Goal: Task Accomplishment & Management: Manage account settings

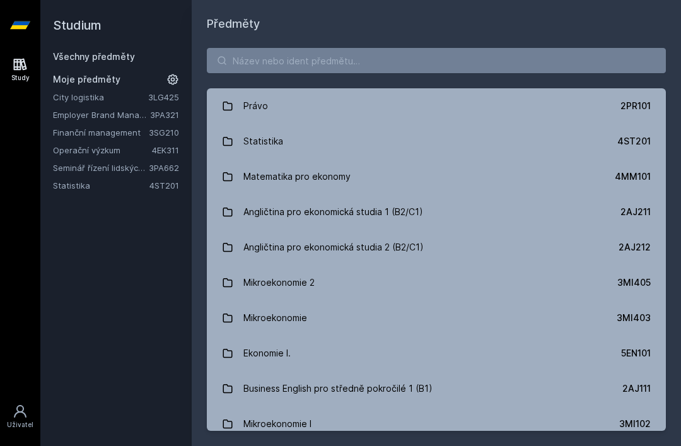
click at [71, 114] on link "Employer Brand Management" at bounding box center [101, 114] width 97 height 13
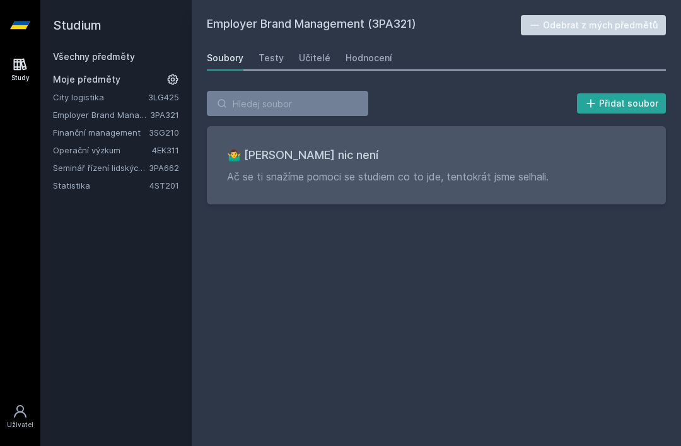
click at [621, 25] on button "Odebrat z mých předmětů" at bounding box center [594, 25] width 146 height 20
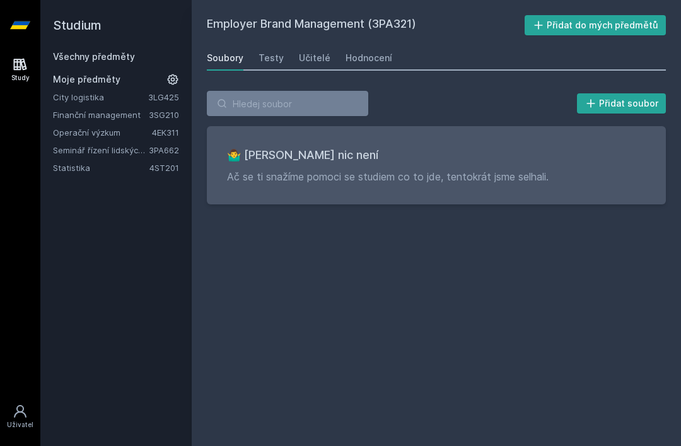
click at [108, 164] on link "Statistika" at bounding box center [101, 167] width 96 height 13
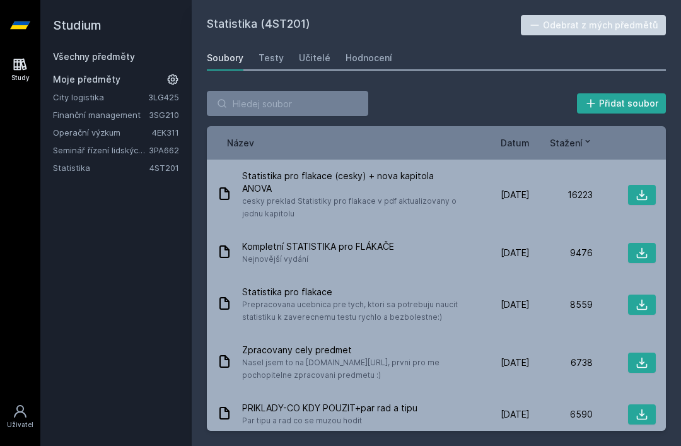
click at [83, 161] on link "Statistika" at bounding box center [101, 167] width 96 height 13
click at [62, 168] on link "Statistika" at bounding box center [101, 167] width 96 height 13
click at [617, 23] on button "Odebrat z mých předmětů" at bounding box center [594, 25] width 146 height 20
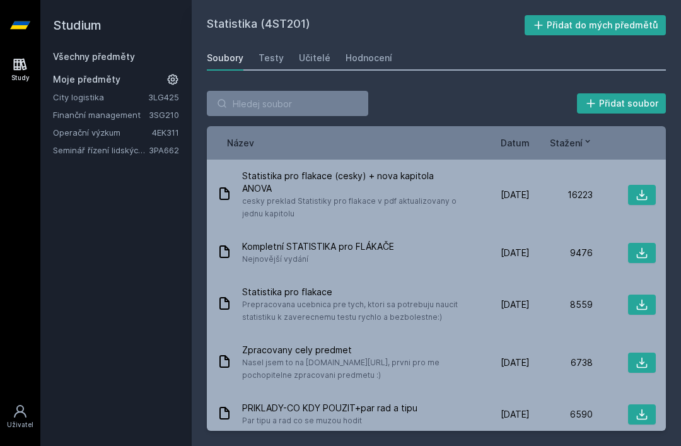
click at [71, 137] on link "Operační výzkum" at bounding box center [102, 132] width 99 height 13
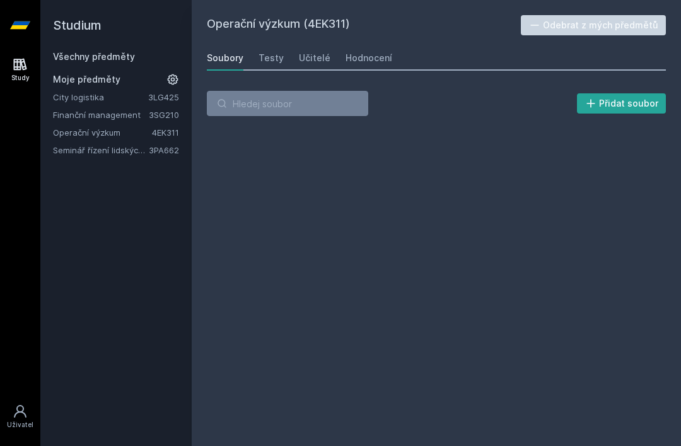
click at [84, 155] on link "Seminář řízení lidských zdrojů (anglicky)" at bounding box center [101, 150] width 96 height 13
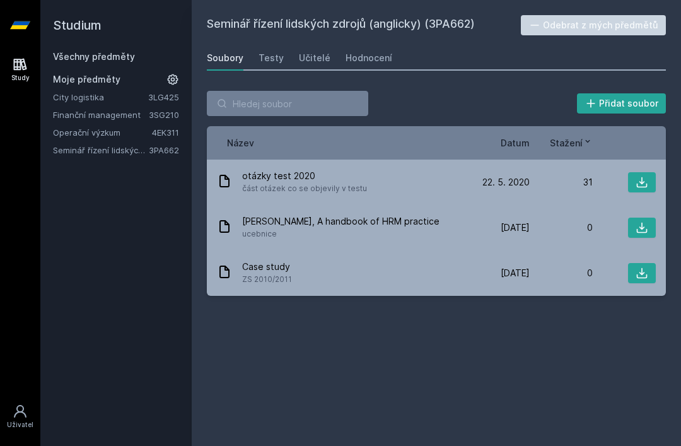
click at [579, 27] on button "Odebrat z mých předmětů" at bounding box center [594, 25] width 146 height 20
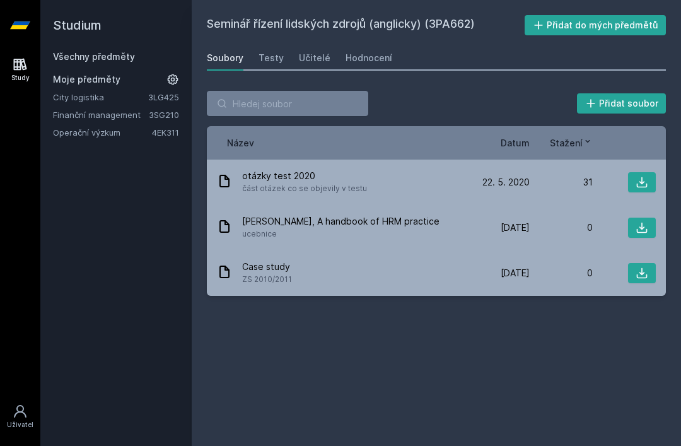
click at [130, 54] on link "Všechny předměty" at bounding box center [94, 56] width 82 height 11
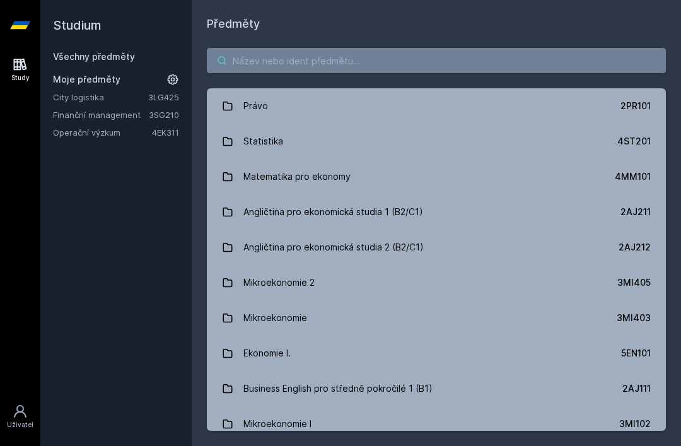
click at [326, 64] on input "search" at bounding box center [436, 60] width 459 height 25
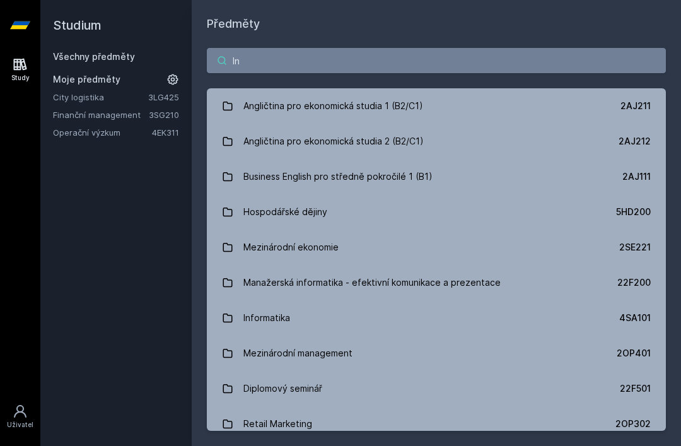
click at [422, 52] on input "In" at bounding box center [436, 60] width 459 height 25
click at [455, 65] on input "In" at bounding box center [436, 60] width 459 height 25
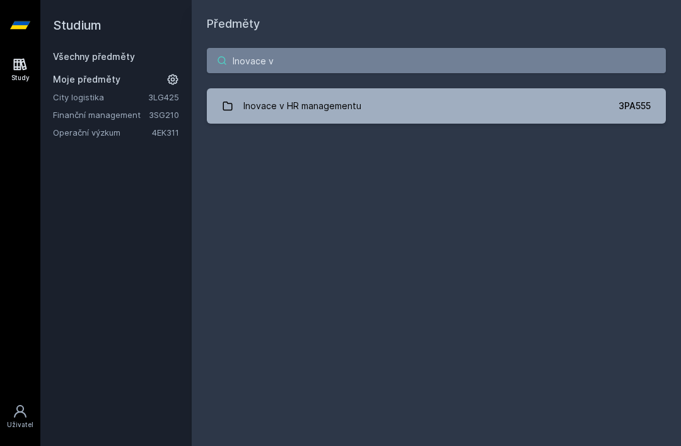
type input "Inovace v"
click at [391, 103] on link "Inovace v HR managementu 3PA555" at bounding box center [436, 105] width 459 height 35
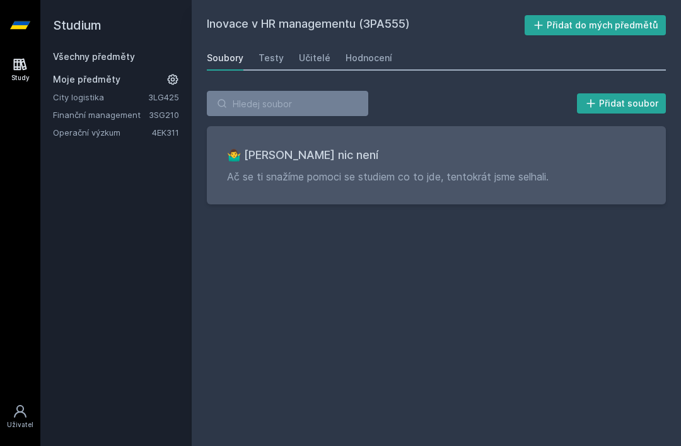
click at [361, 58] on div "Hodnocení" at bounding box center [368, 58] width 47 height 13
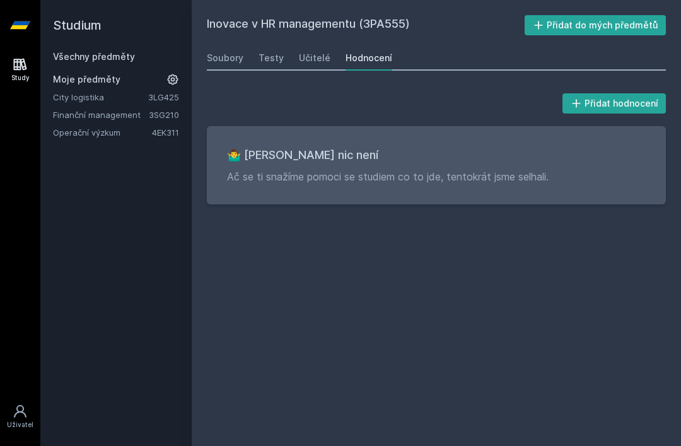
click at [236, 59] on div "Soubory" at bounding box center [225, 58] width 37 height 13
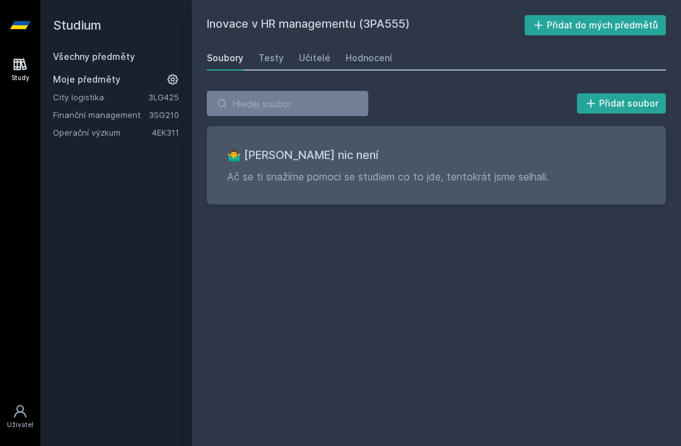
click at [64, 53] on link "Všechny předměty" at bounding box center [94, 56] width 82 height 11
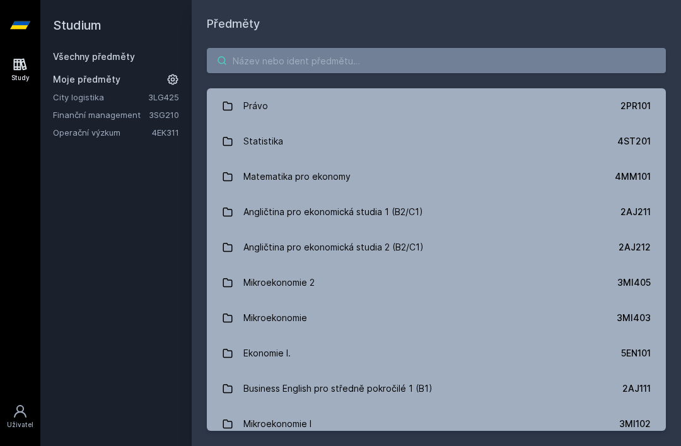
click at [313, 64] on input "search" at bounding box center [436, 60] width 459 height 25
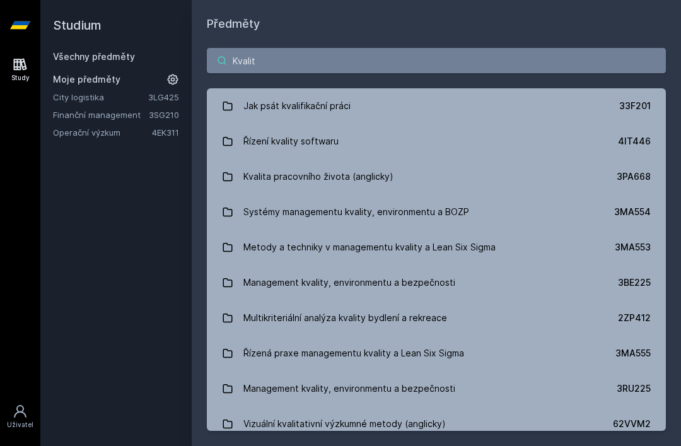
type input "Kvalita"
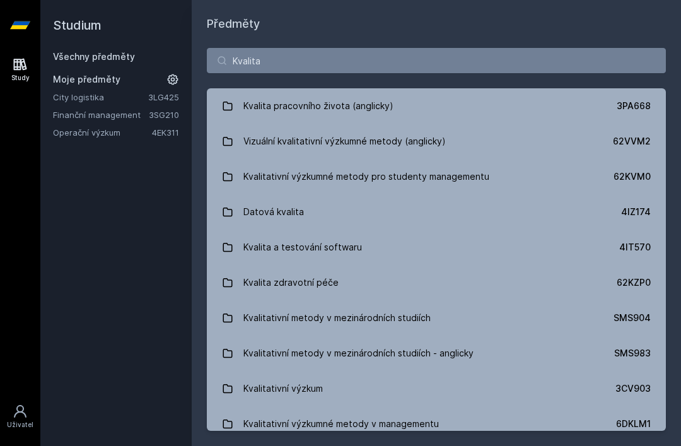
click at [413, 105] on link "Kvalita pracovního života (anglicky) 3PA668" at bounding box center [436, 105] width 459 height 35
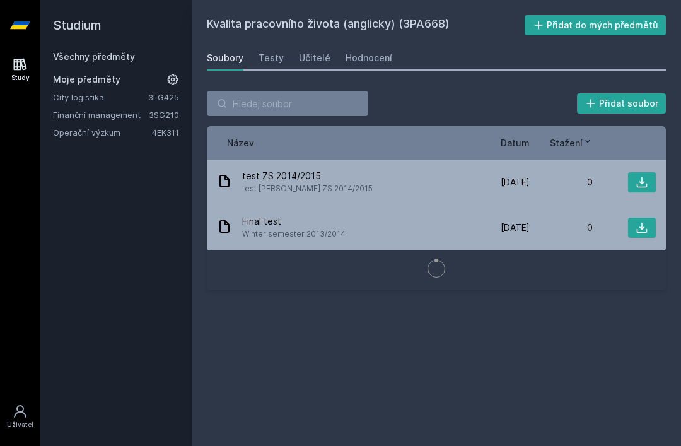
click at [572, 28] on button "Přidat do mých předmětů" at bounding box center [595, 25] width 142 height 20
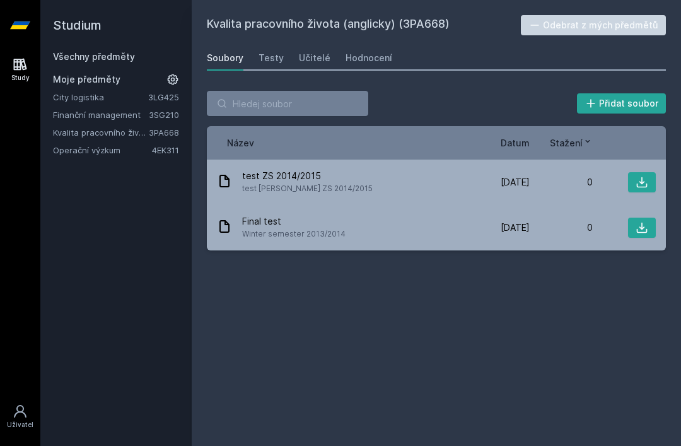
click at [148, 49] on h2 "Studium" at bounding box center [116, 25] width 126 height 50
click at [146, 54] on div "Všechny předměty" at bounding box center [116, 56] width 126 height 13
click at [116, 60] on link "Všechny předměty" at bounding box center [94, 56] width 82 height 11
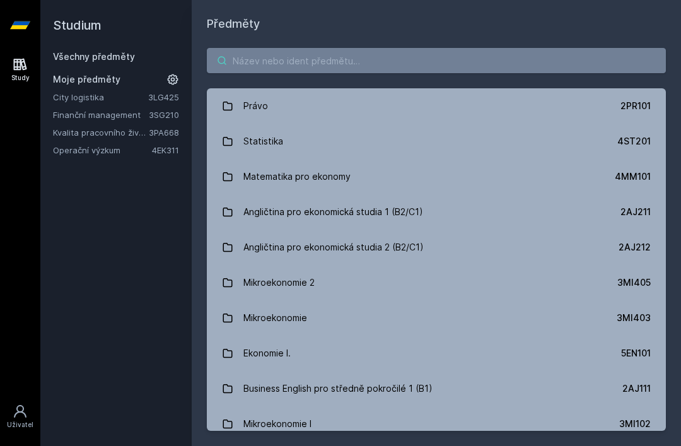
click at [298, 62] on input "search" at bounding box center [436, 60] width 459 height 25
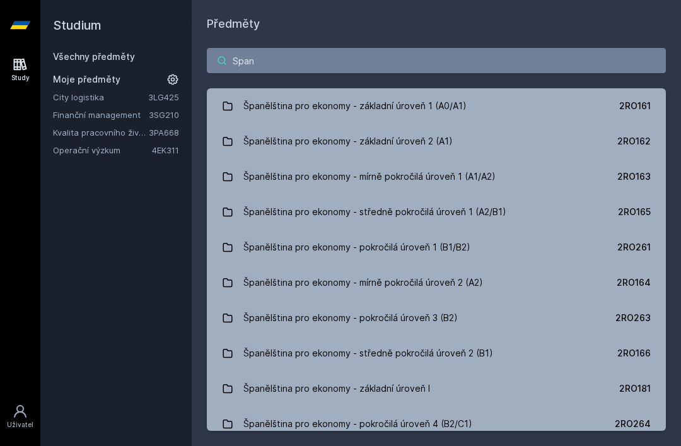
type input "Spane"
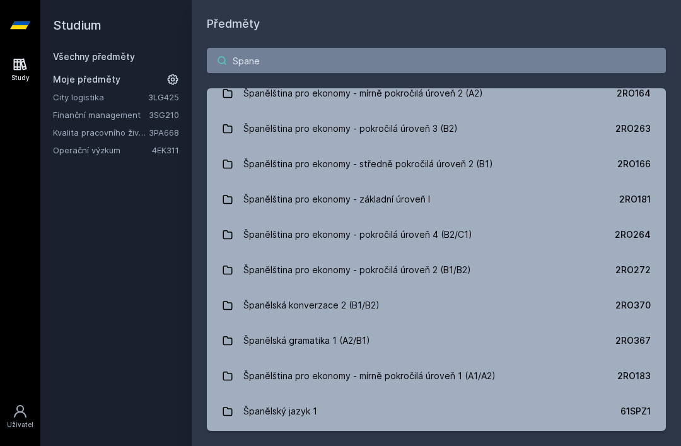
scroll to position [199, 0]
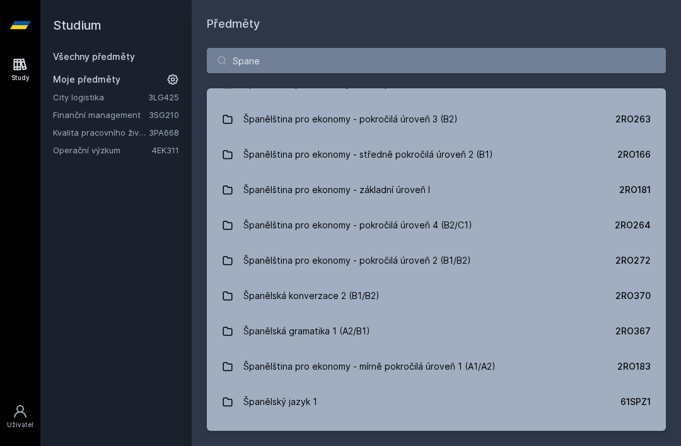
click at [605, 151] on link "Španělština pro ekonomy - středně pokročilá úroveň 2 (B1) 2RO166" at bounding box center [436, 154] width 459 height 35
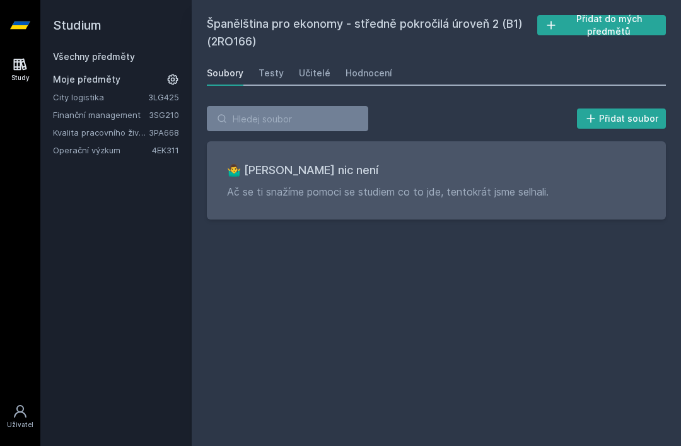
click at [597, 20] on button "Přidat do mých předmětů" at bounding box center [601, 25] width 129 height 20
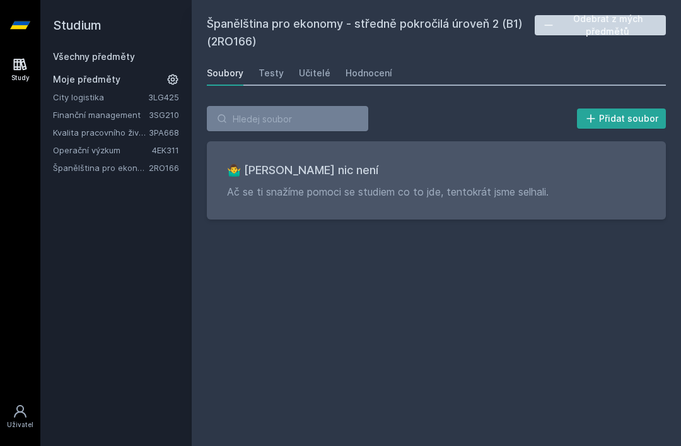
click at [69, 58] on link "Všechny předměty" at bounding box center [94, 56] width 82 height 11
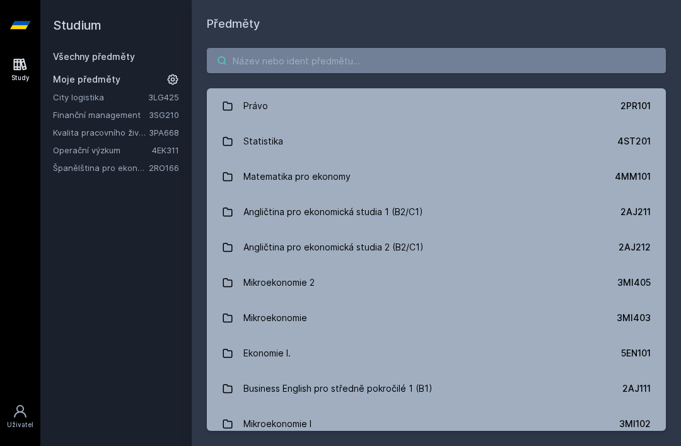
click at [417, 49] on input "search" at bounding box center [436, 60] width 459 height 25
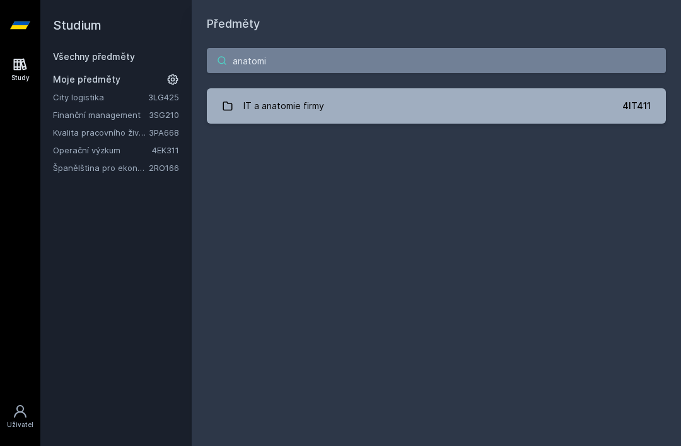
type input "anatomie"
click at [71, 100] on link "City logistika" at bounding box center [100, 97] width 95 height 13
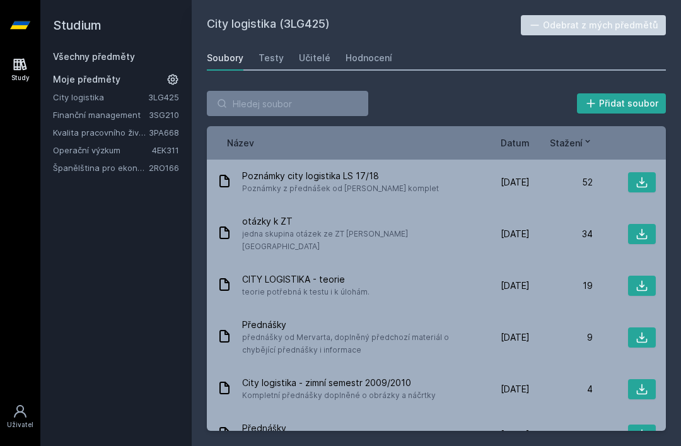
click at [358, 180] on span "Poznámky city logistika LS 17/18" at bounding box center [340, 176] width 197 height 13
click at [642, 185] on icon at bounding box center [641, 182] width 13 height 13
